Goal: Complete application form

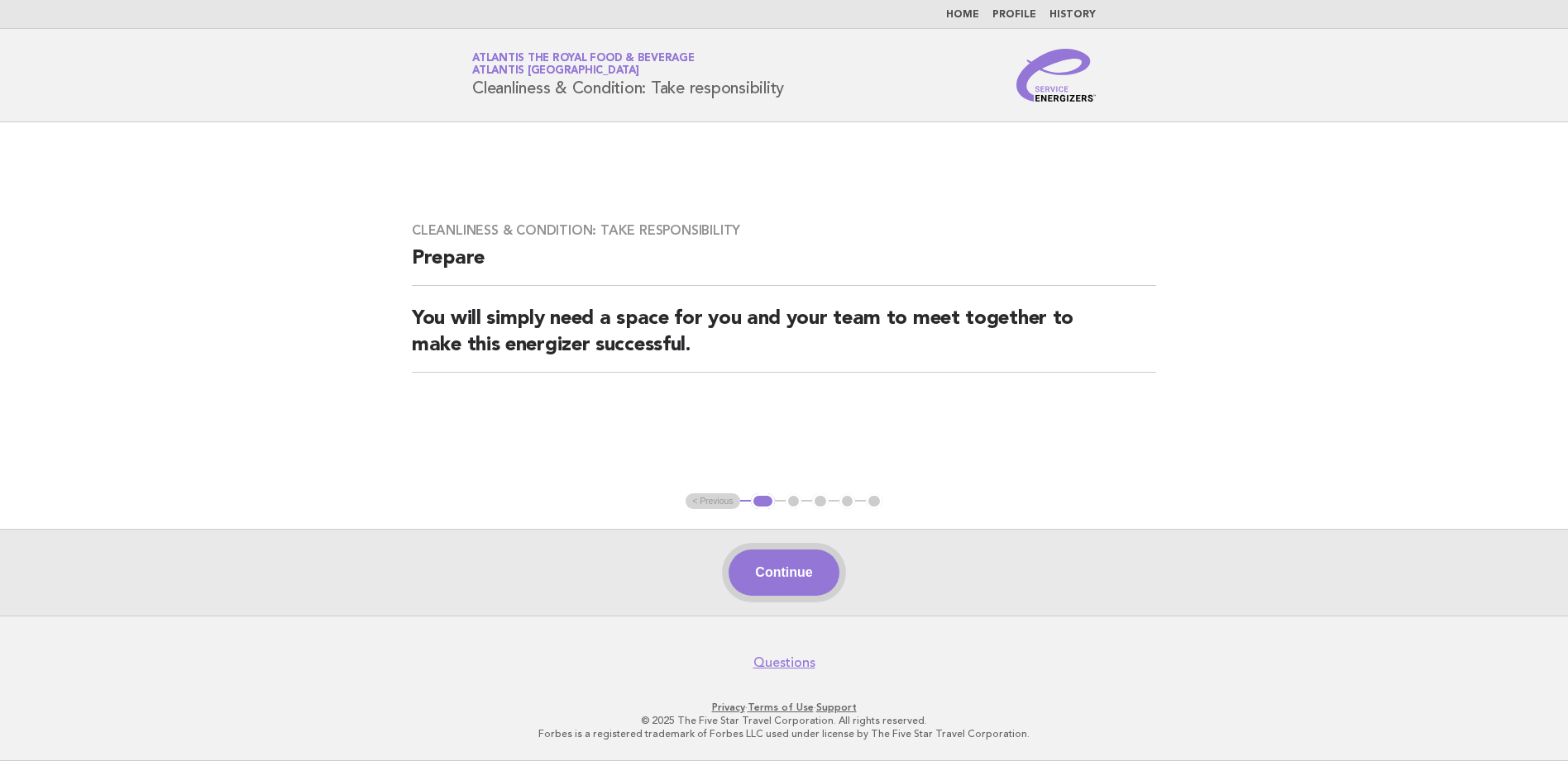
click at [771, 561] on button "Continue" at bounding box center [783, 573] width 110 height 46
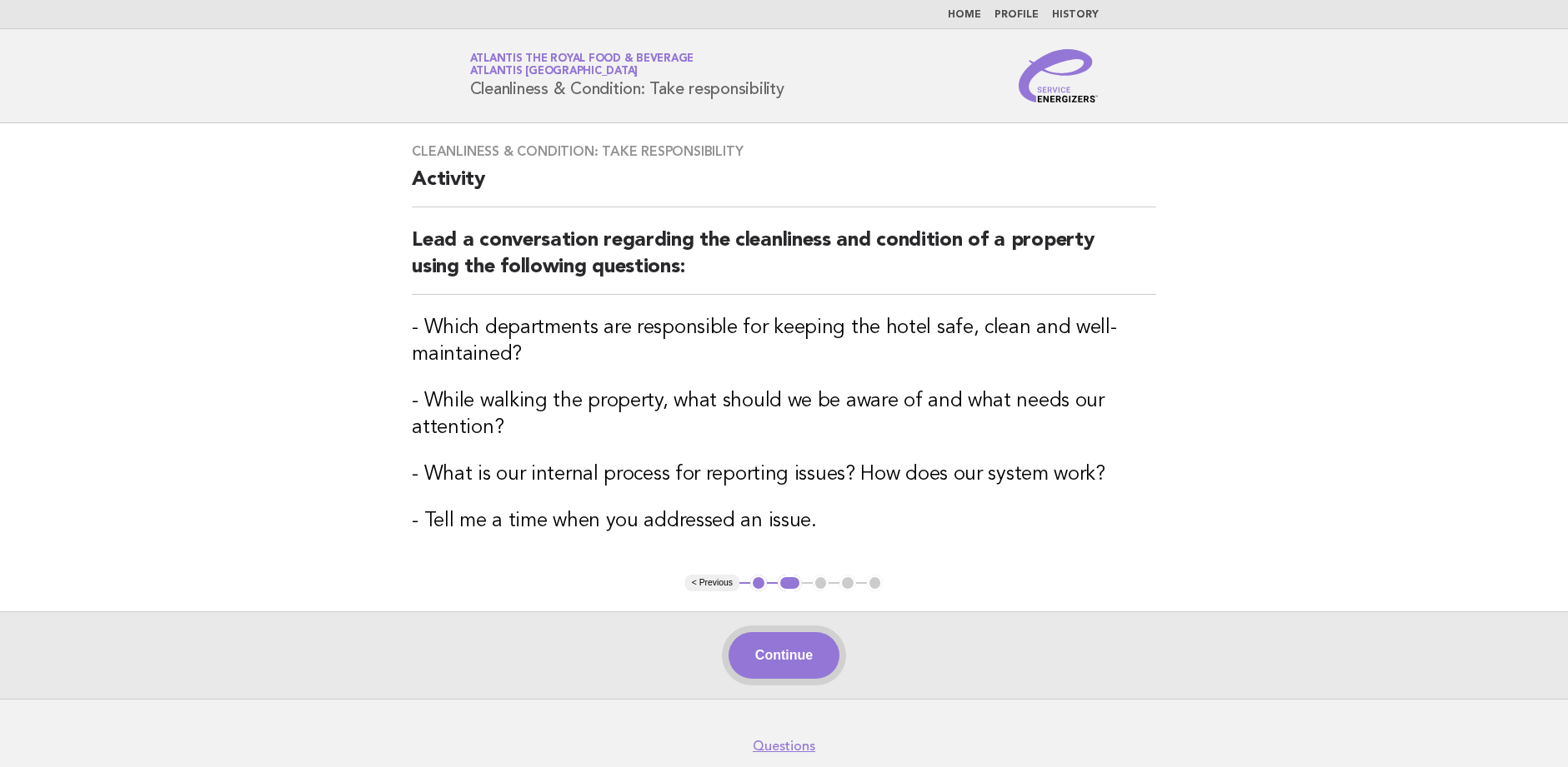
click at [784, 653] on button "Continue" at bounding box center [784, 656] width 111 height 47
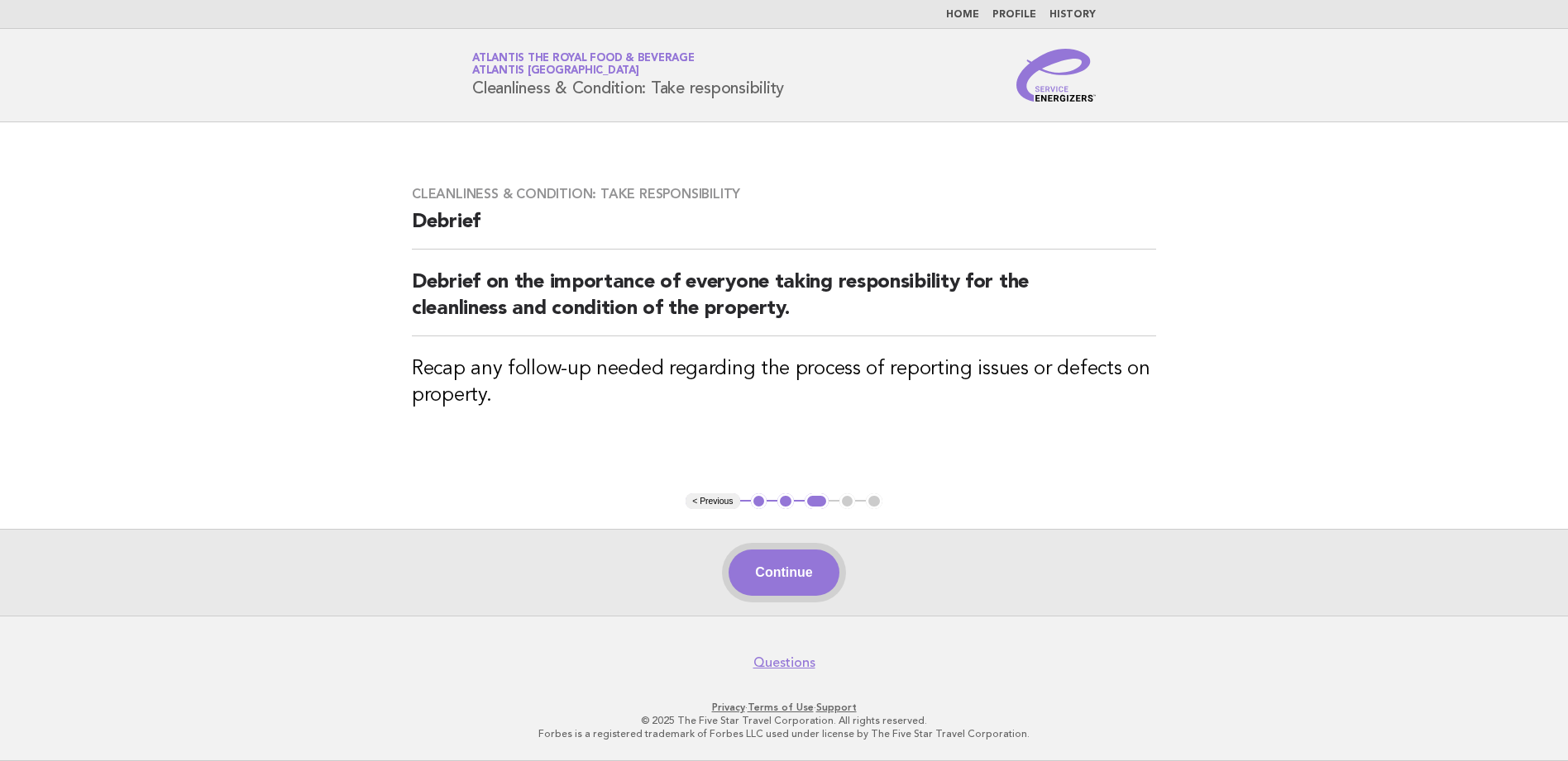
click at [790, 562] on button "Continue" at bounding box center [783, 573] width 110 height 46
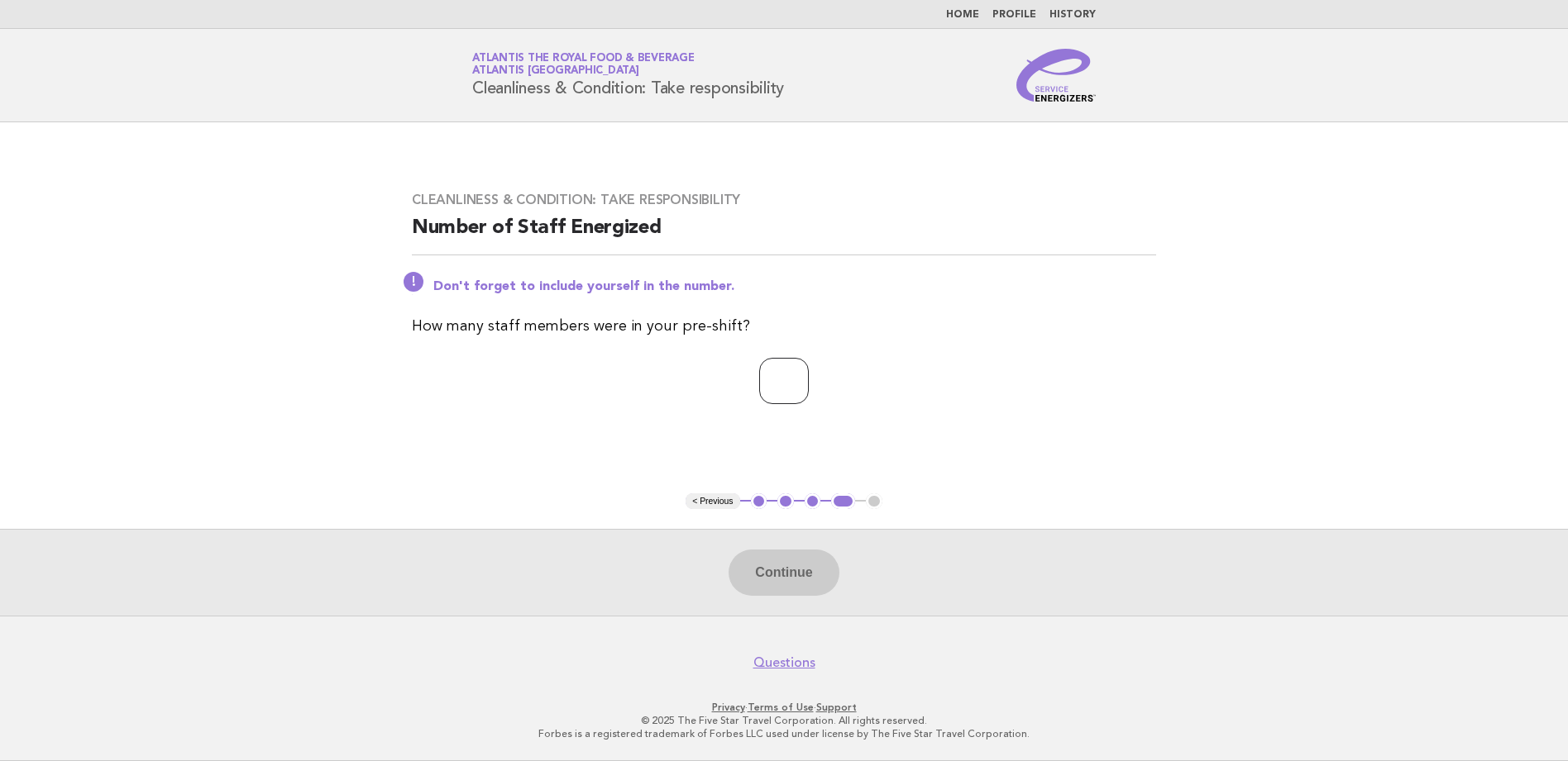
click at [772, 381] on input "number" at bounding box center [784, 381] width 49 height 46
type input "**"
click at [761, 541] on div "Continue" at bounding box center [784, 573] width 1568 height 87
click at [801, 596] on button "Continue" at bounding box center [783, 573] width 110 height 46
